Goal: Download file/media

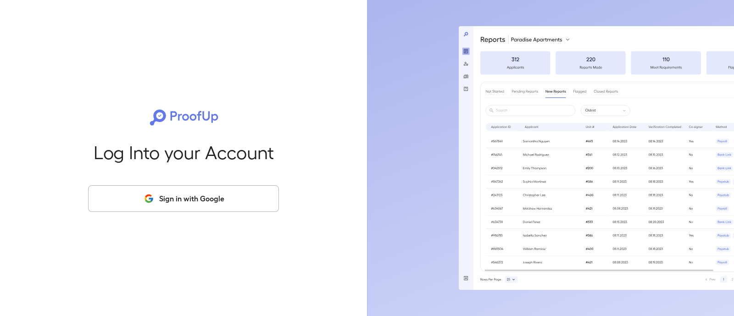
click at [66, 167] on div "Log Into your Account Sign in with Google" at bounding box center [184, 158] width 338 height 316
click at [134, 201] on button "Sign in with Google" at bounding box center [183, 198] width 191 height 27
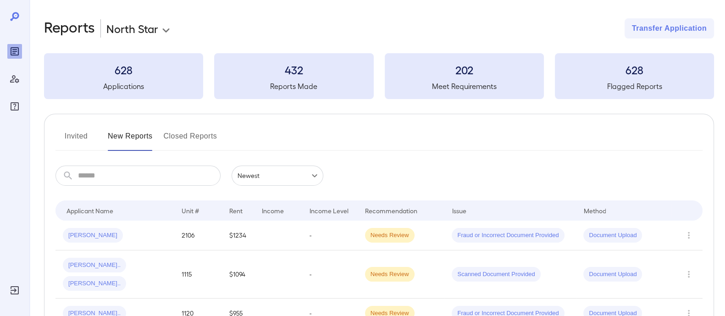
click at [80, 234] on span "[PERSON_NAME]" at bounding box center [93, 235] width 60 height 9
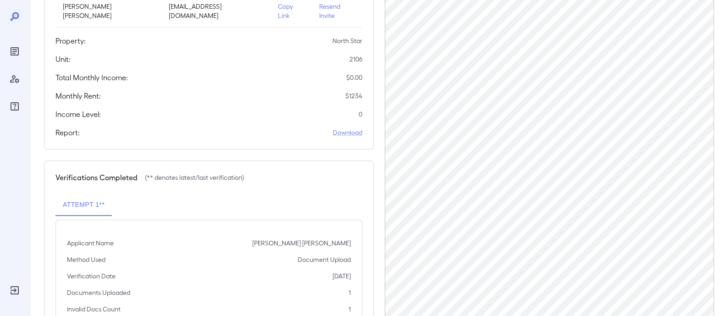
scroll to position [172, 0]
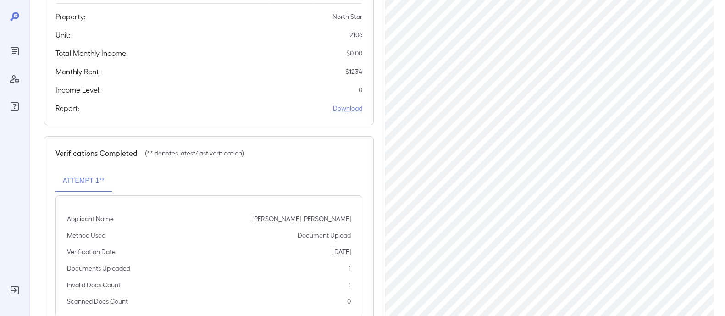
click at [360, 104] on link "Download" at bounding box center [347, 108] width 29 height 9
